Goal: Task Accomplishment & Management: Manage account settings

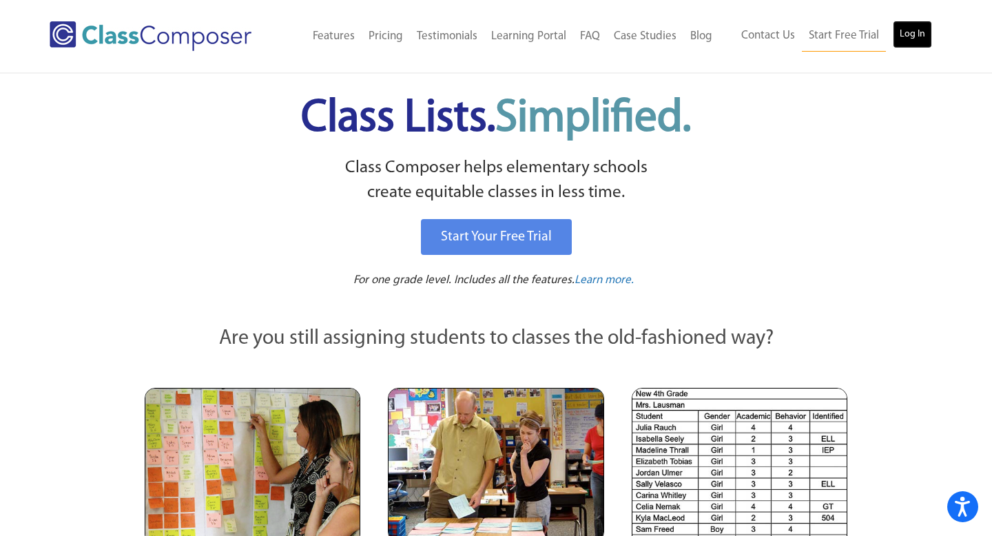
click at [915, 37] on link "Log In" at bounding box center [912, 35] width 39 height 28
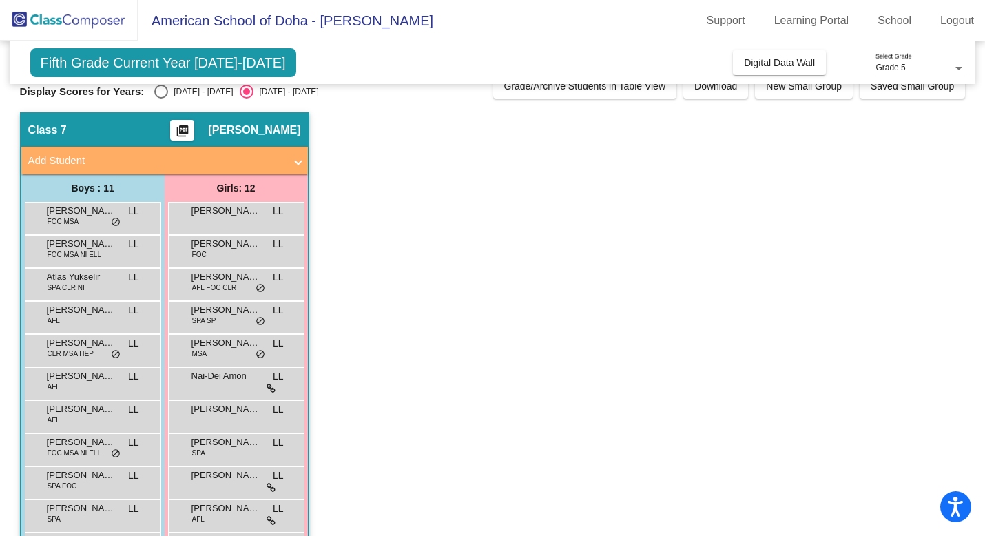
scroll to position [23, 0]
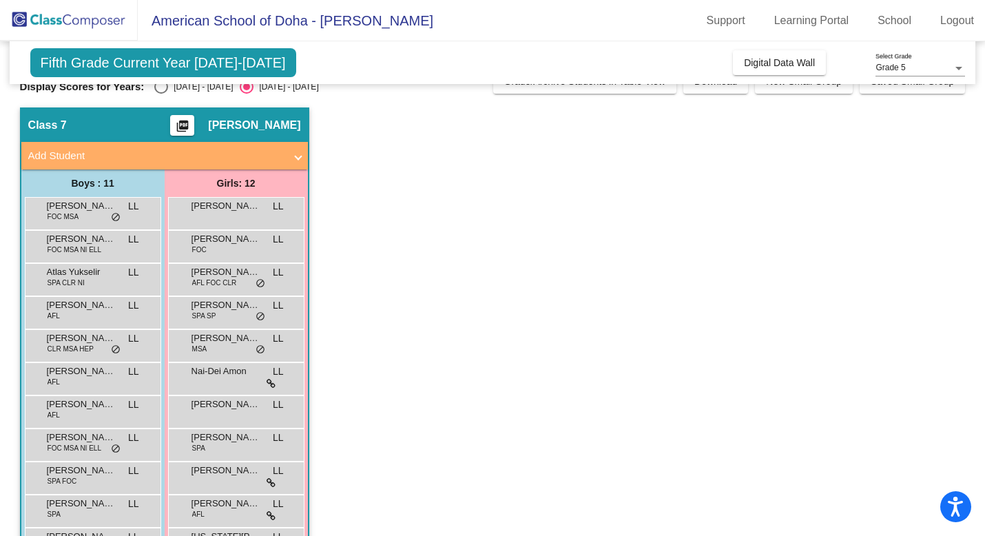
click at [158, 87] on div "Select an option" at bounding box center [161, 87] width 14 height 14
click at [161, 94] on input "[DATE] - [DATE]" at bounding box center [161, 94] width 1 height 1
radio input "true"
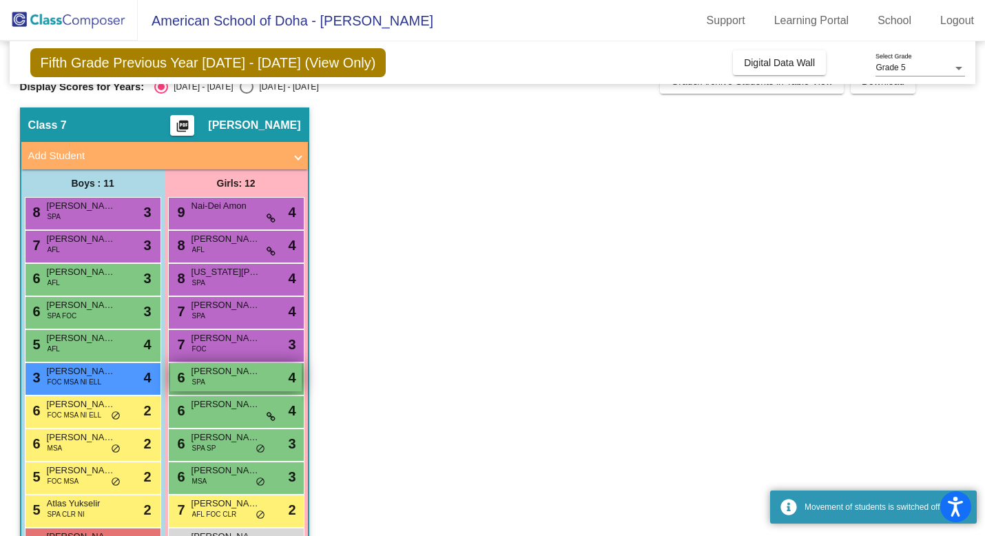
scroll to position [103, 0]
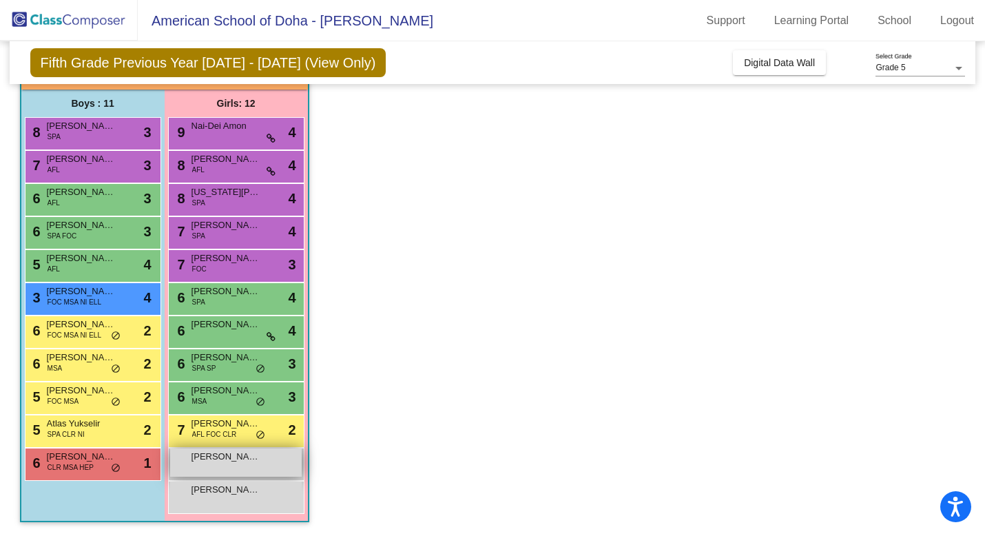
click at [243, 462] on span "[PERSON_NAME]" at bounding box center [226, 457] width 69 height 14
click at [951, 20] on link "Logout" at bounding box center [957, 21] width 56 height 22
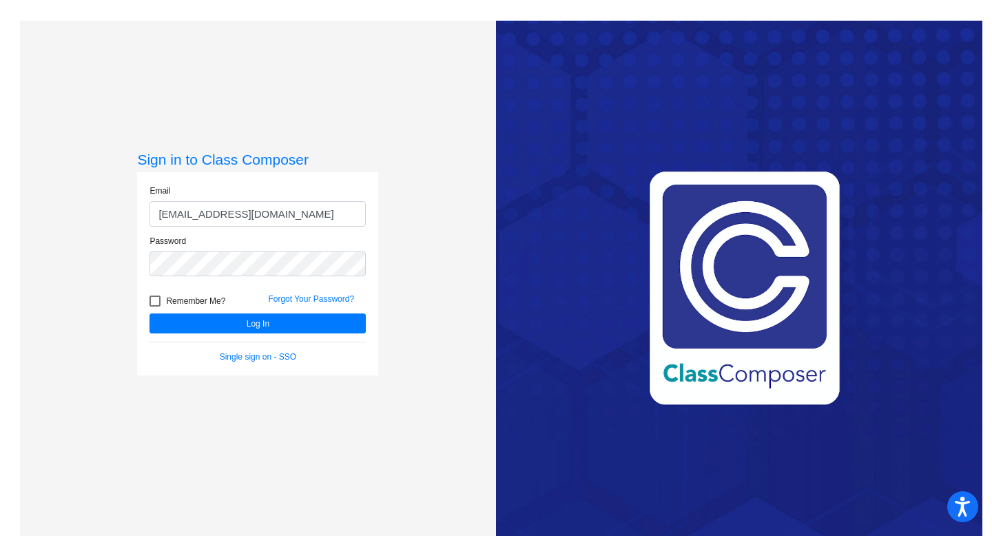
click at [328, 216] on input "llucas@asd.edu.qa" at bounding box center [258, 213] width 216 height 25
type input "jhammonds@asd.edu.qa"
click at [272, 318] on button "Log In" at bounding box center [258, 323] width 216 height 20
